Goal: Transaction & Acquisition: Book appointment/travel/reservation

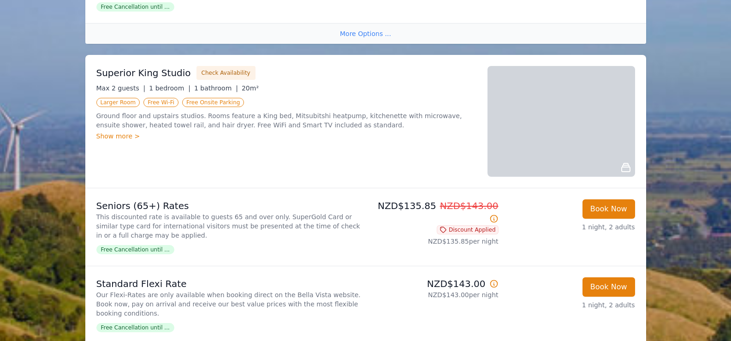
scroll to position [784, 0]
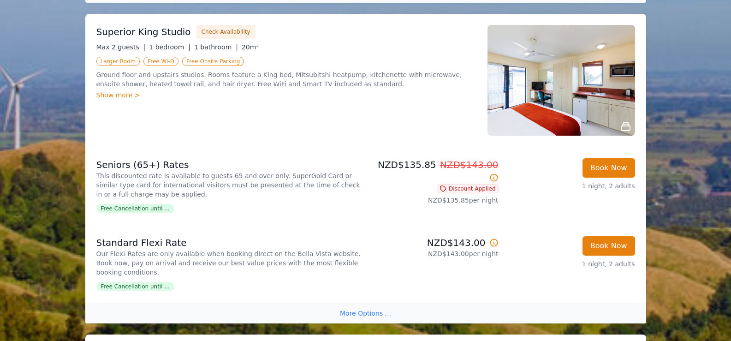
click at [135, 90] on div "Show more >" at bounding box center [286, 94] width 380 height 9
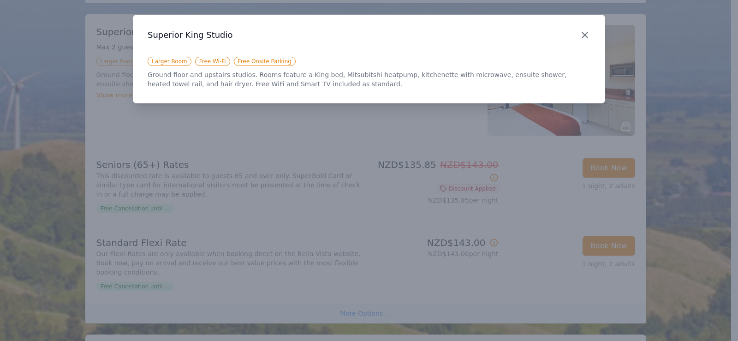
click at [588, 38] on icon "button" at bounding box center [584, 35] width 11 height 11
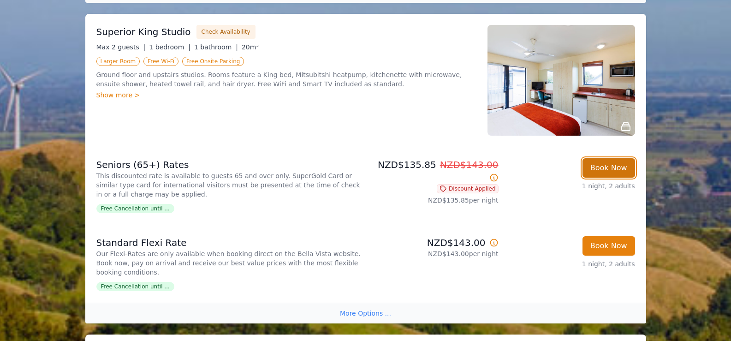
click at [620, 158] on button "Book Now" at bounding box center [609, 167] width 53 height 19
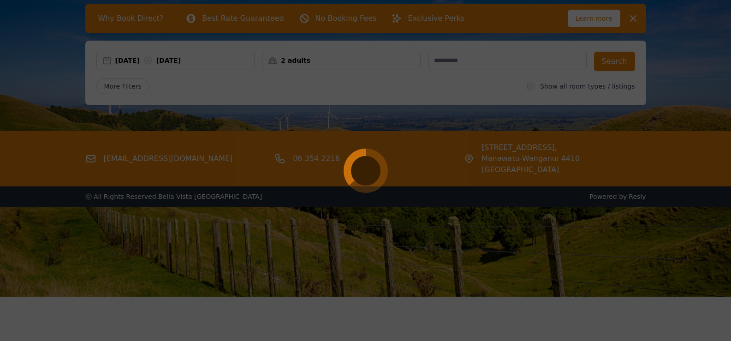
scroll to position [44, 0]
select select "**"
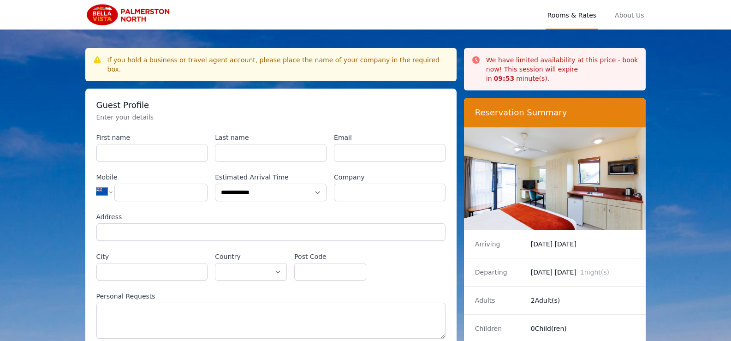
scroll to position [44, 0]
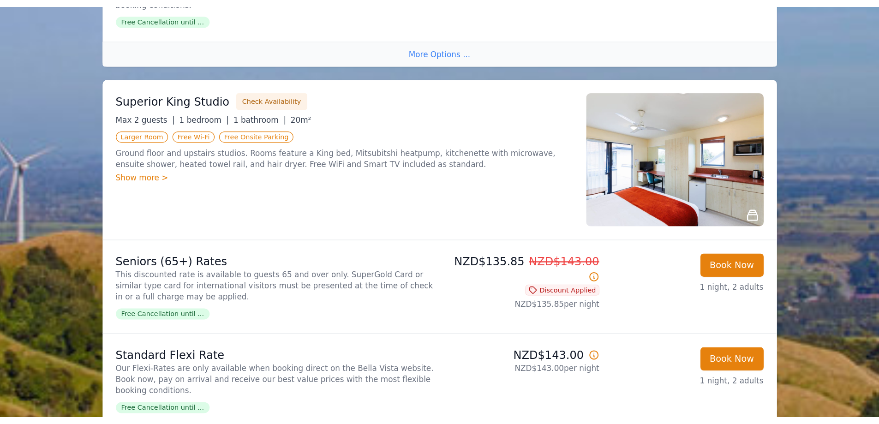
scroll to position [738, 0]
